Goal: Information Seeking & Learning: Learn about a topic

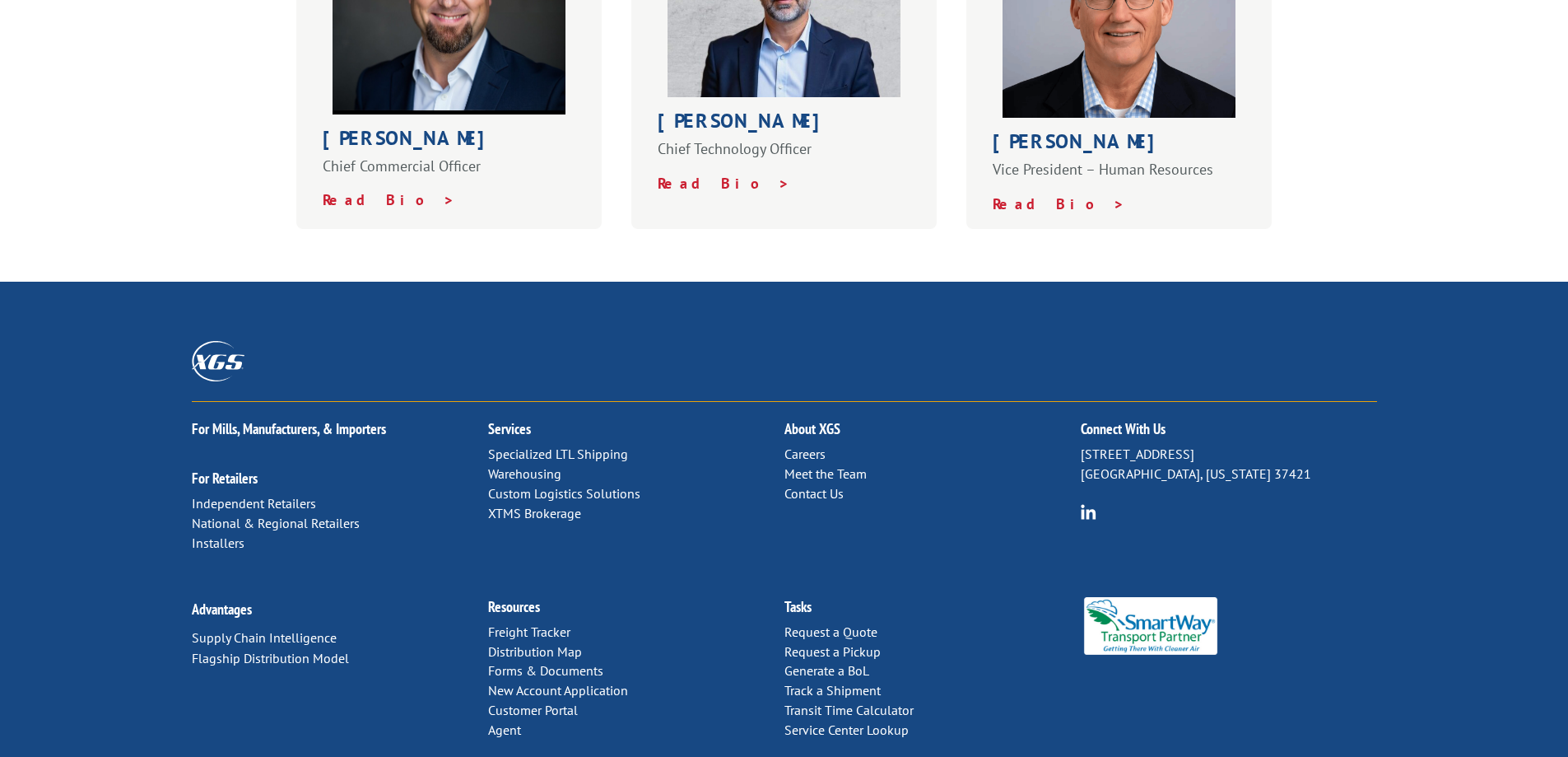
scroll to position [1145, 0]
